Goal: Transaction & Acquisition: Book appointment/travel/reservation

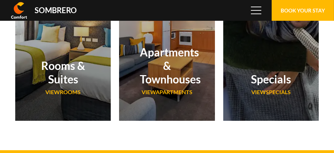
scroll to position [46198, 0]
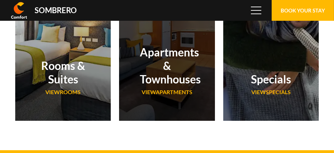
click at [174, 89] on span "VIEW Apartments" at bounding box center [167, 92] width 51 height 7
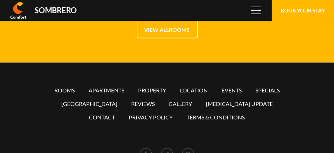
click at [108, 86] on ul "Rooms Apartments Property Location Events Specials [GEOGRAPHIC_DATA] Reviews Ga…" at bounding box center [167, 103] width 251 height 41
click at [108, 88] on link "Apartments" at bounding box center [107, 90] width 36 height 7
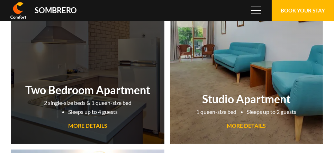
click at [86, 104] on li "2 single-size beds & 1 queen-size bed" at bounding box center [88, 102] width 88 height 9
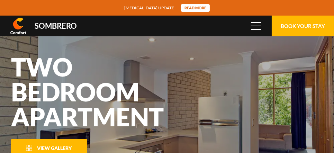
click at [62, 146] on span "View Gallery" at bounding box center [54, 148] width 35 height 6
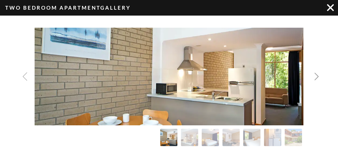
click at [315, 75] on img "Next slide" at bounding box center [317, 76] width 8 height 8
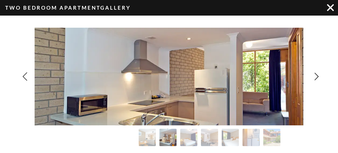
click at [330, 7] on img "Image Gallery" at bounding box center [330, 7] width 7 height 7
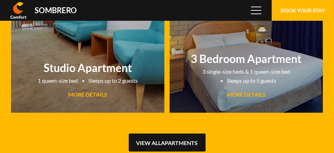
click at [181, 140] on link "View all Apartments" at bounding box center [167, 143] width 77 height 18
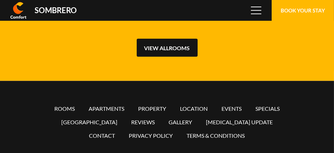
click at [181, 48] on link "View all Rooms" at bounding box center [167, 48] width 61 height 18
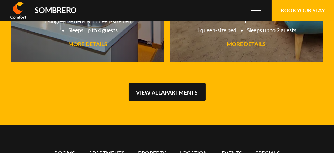
click at [172, 91] on link "View all Apartments" at bounding box center [167, 92] width 77 height 18
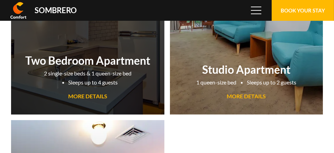
click at [102, 63] on h2 "Two Bedroom Apartment" at bounding box center [88, 61] width 146 height 14
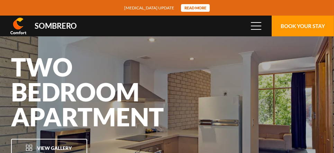
click at [294, 25] on button "Book Your Stay" at bounding box center [303, 26] width 62 height 21
